Goal: Information Seeking & Learning: Learn about a topic

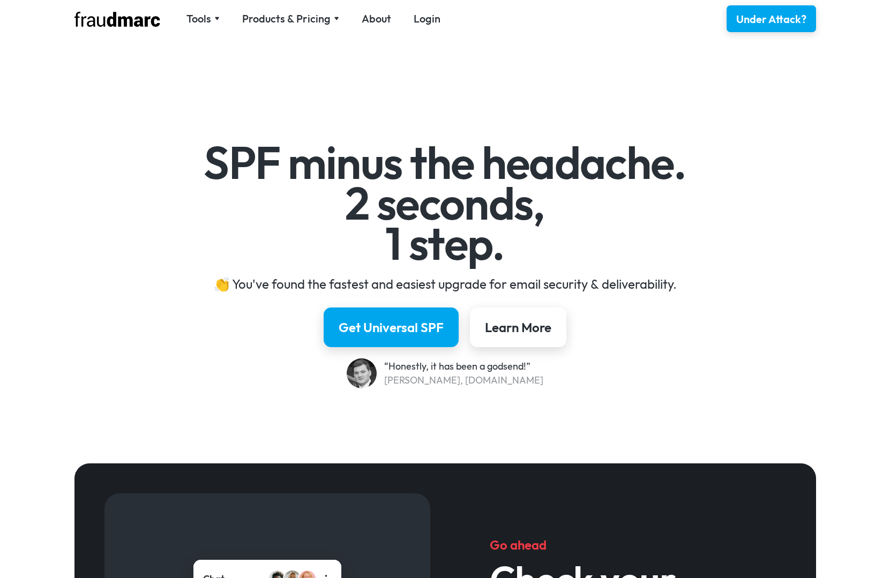
click at [286, 20] on div "Products & Pricing" at bounding box center [286, 18] width 88 height 15
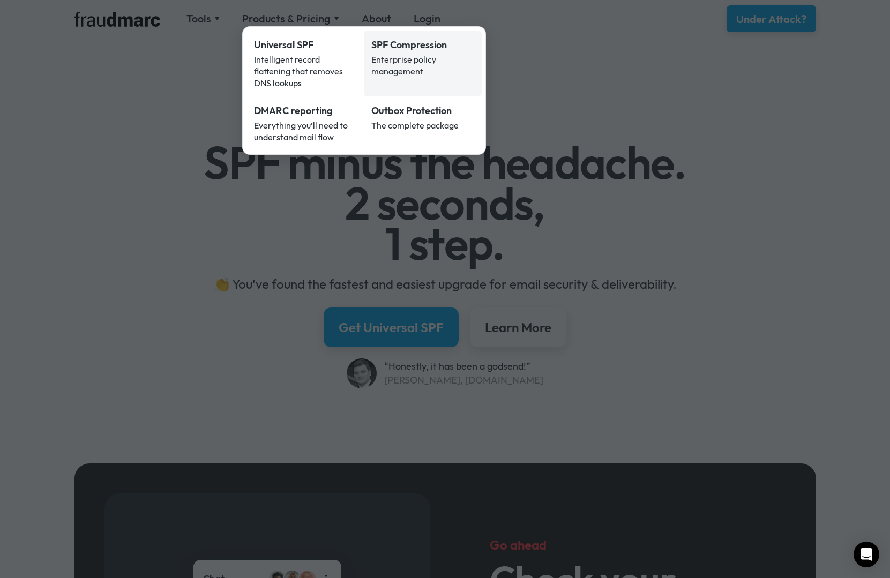
click at [401, 66] on div "Enterprise policy management" at bounding box center [422, 66] width 103 height 24
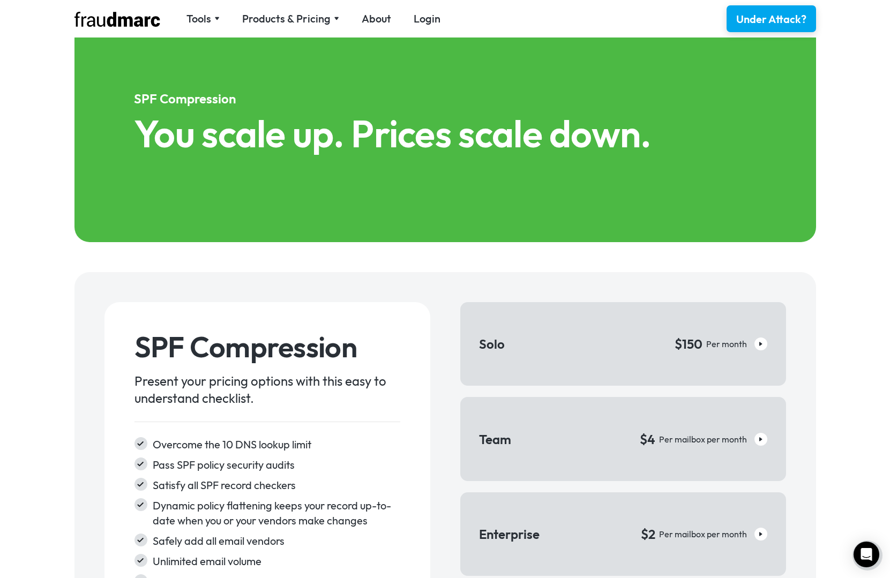
scroll to position [1492, 0]
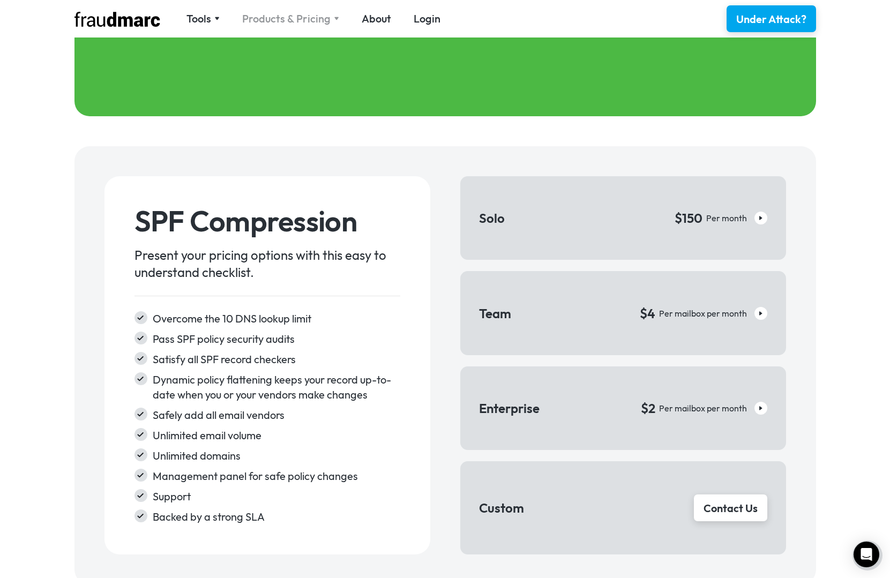
click at [301, 18] on div "Products & Pricing" at bounding box center [286, 18] width 88 height 15
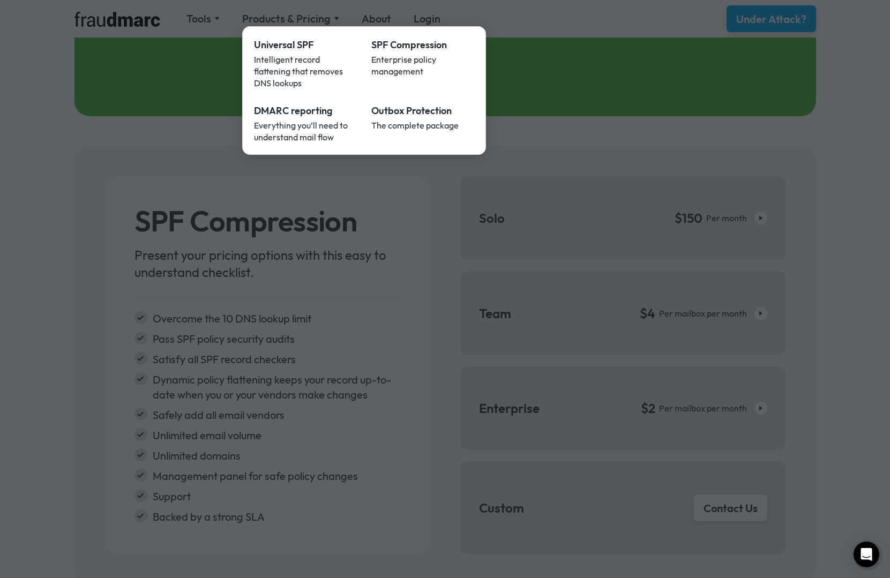
click at [195, 44] on div at bounding box center [445, 289] width 890 height 578
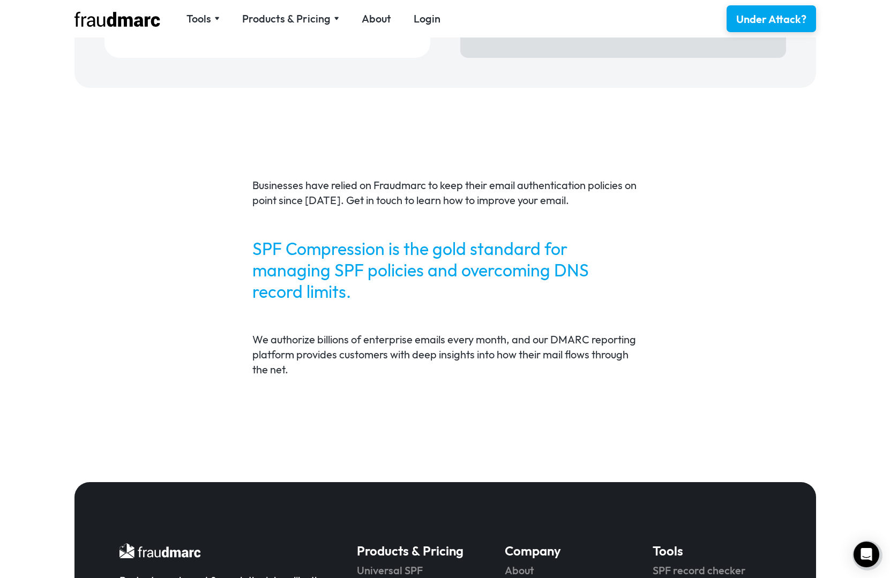
scroll to position [2167, 0]
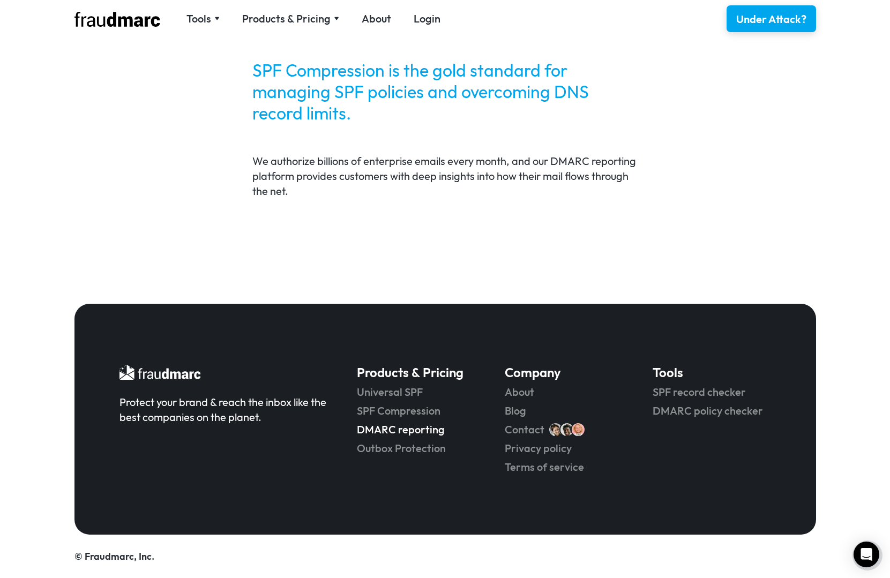
click at [407, 430] on link "DMARC reporting" at bounding box center [416, 429] width 118 height 15
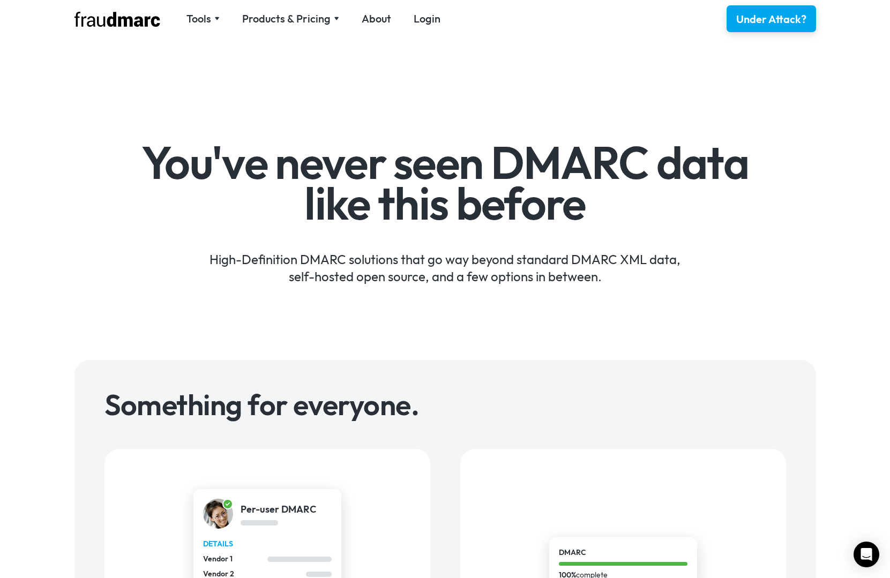
scroll to position [423, 0]
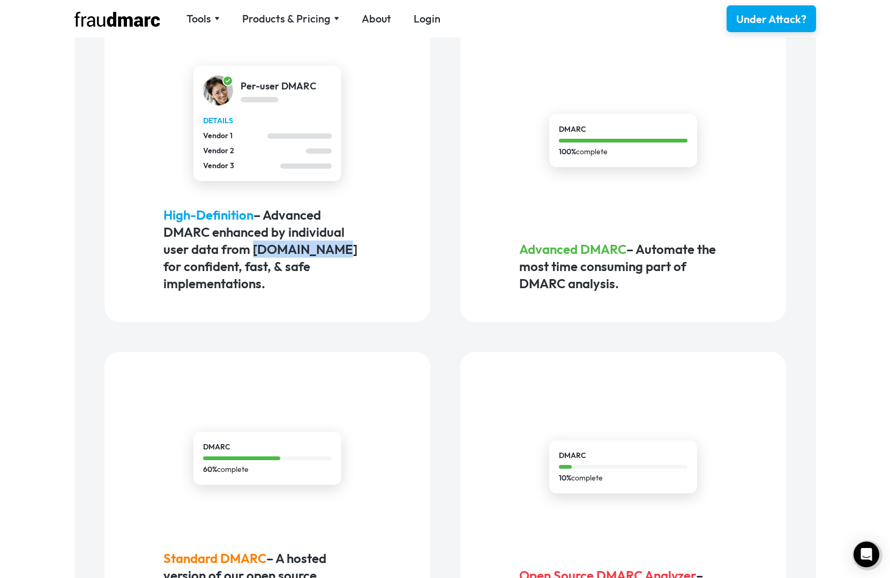
drag, startPoint x: 254, startPoint y: 250, endPoint x: 332, endPoint y: 249, distance: 77.7
click at [332, 249] on h5 "High-Definition – Advanced DMARC enhanced by individual user data from dmarc-hd…" at bounding box center [266, 249] width 207 height 86
click at [808, 154] on div "Something for everyone. Per-user DMARC details Vendor 1 Vendor 2 Vendor 3 High-…" at bounding box center [445, 308] width 742 height 742
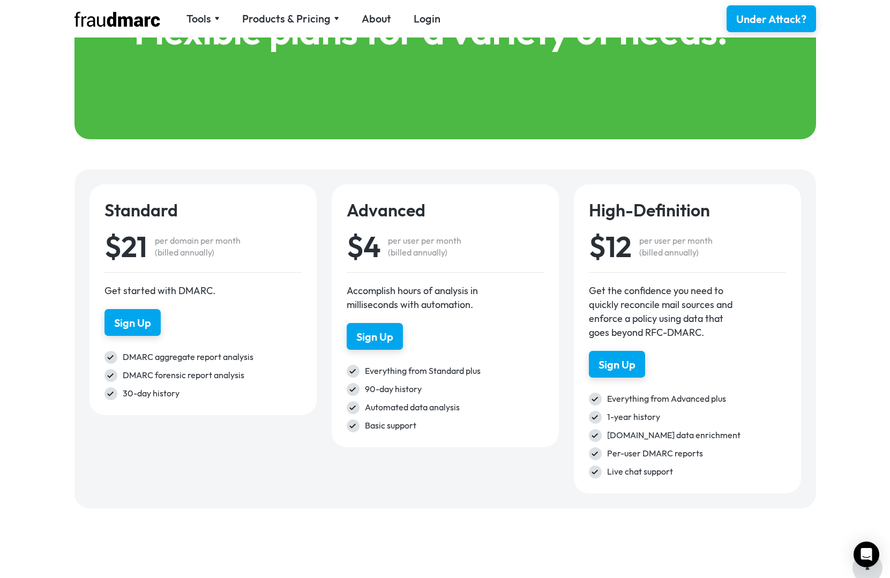
scroll to position [1419, 0]
